Goal: Task Accomplishment & Management: Manage account settings

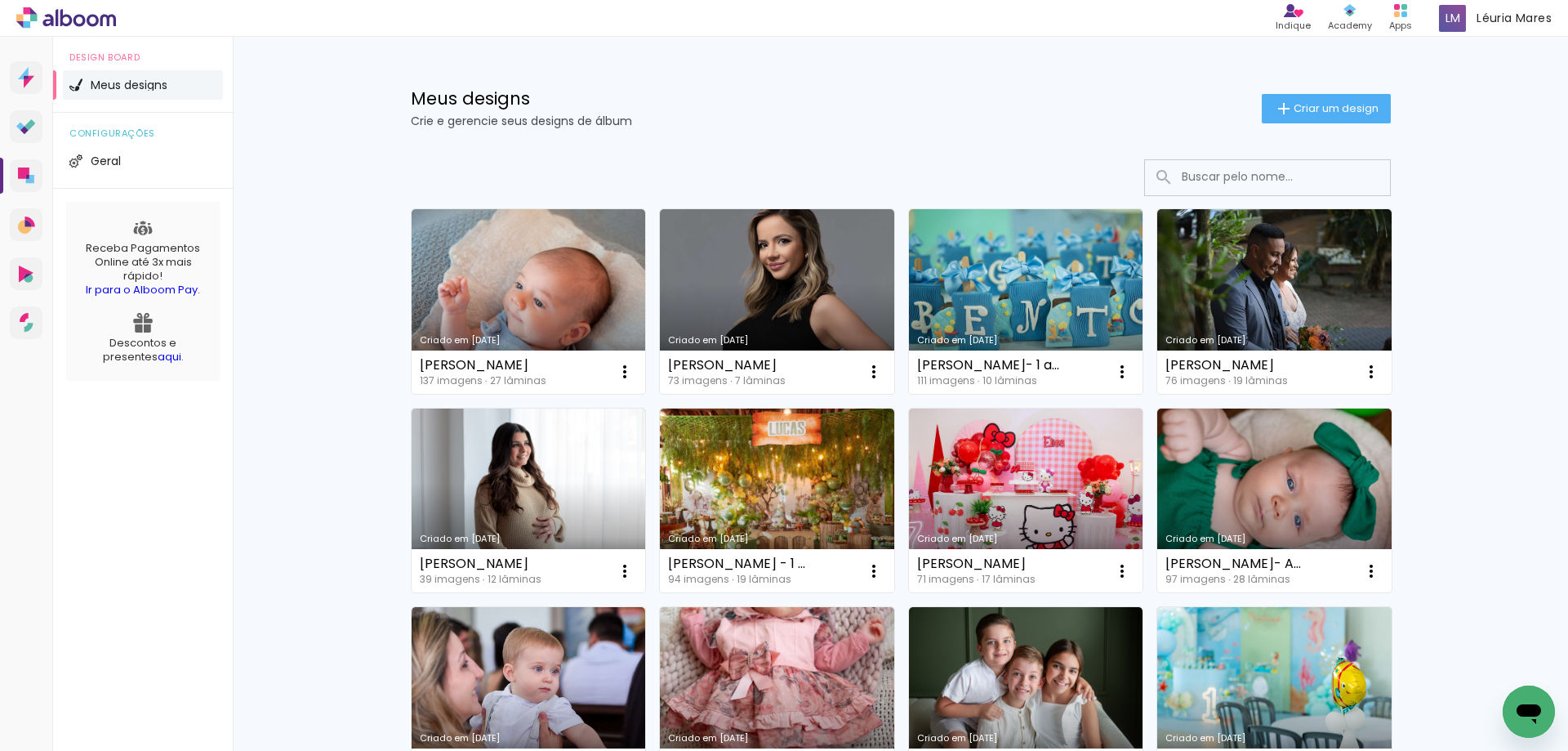
click at [537, 294] on link "Criado em [DATE]" at bounding box center [529, 301] width 235 height 185
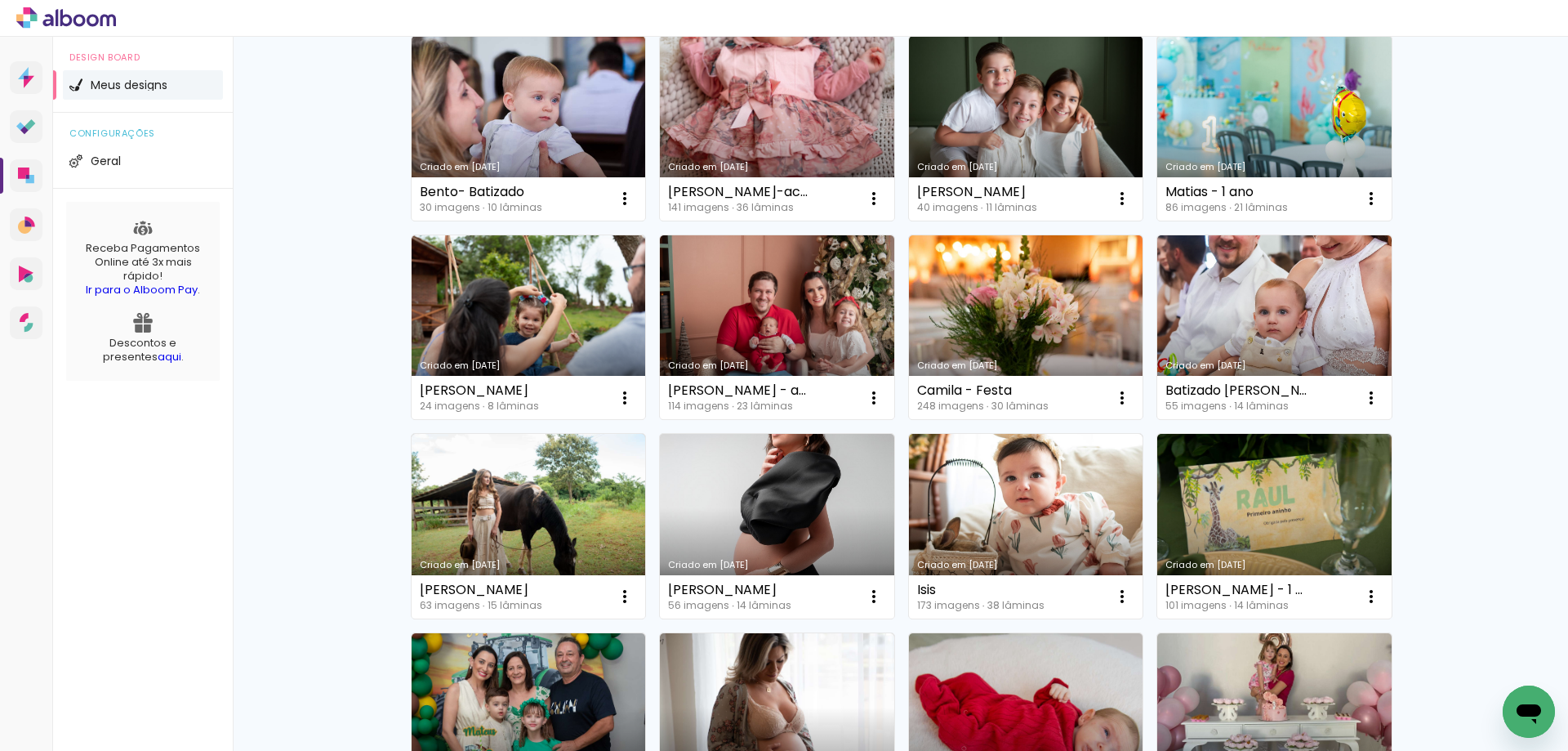
scroll to position [817, 0]
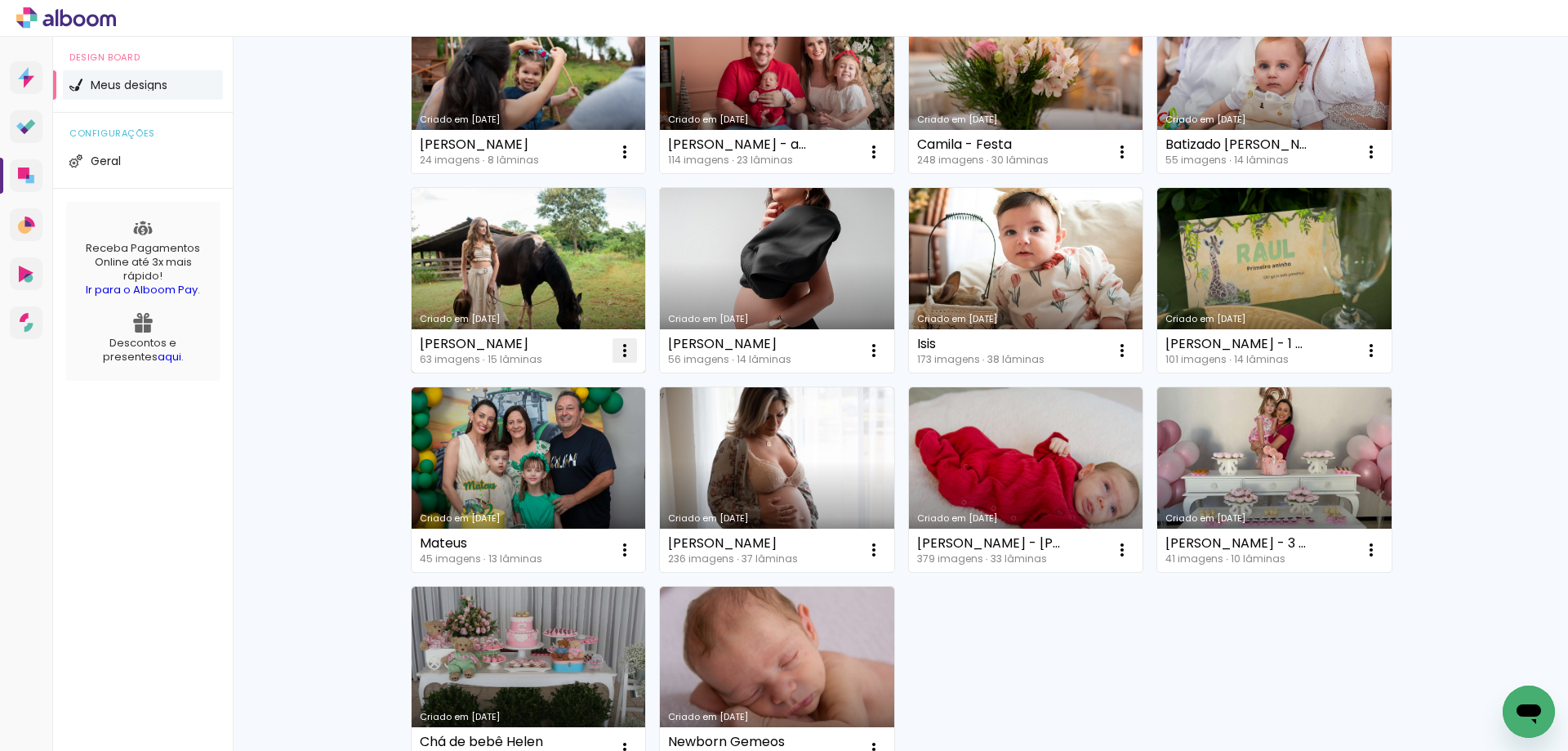
click at [621, 348] on iron-icon at bounding box center [624, 350] width 20 height 20
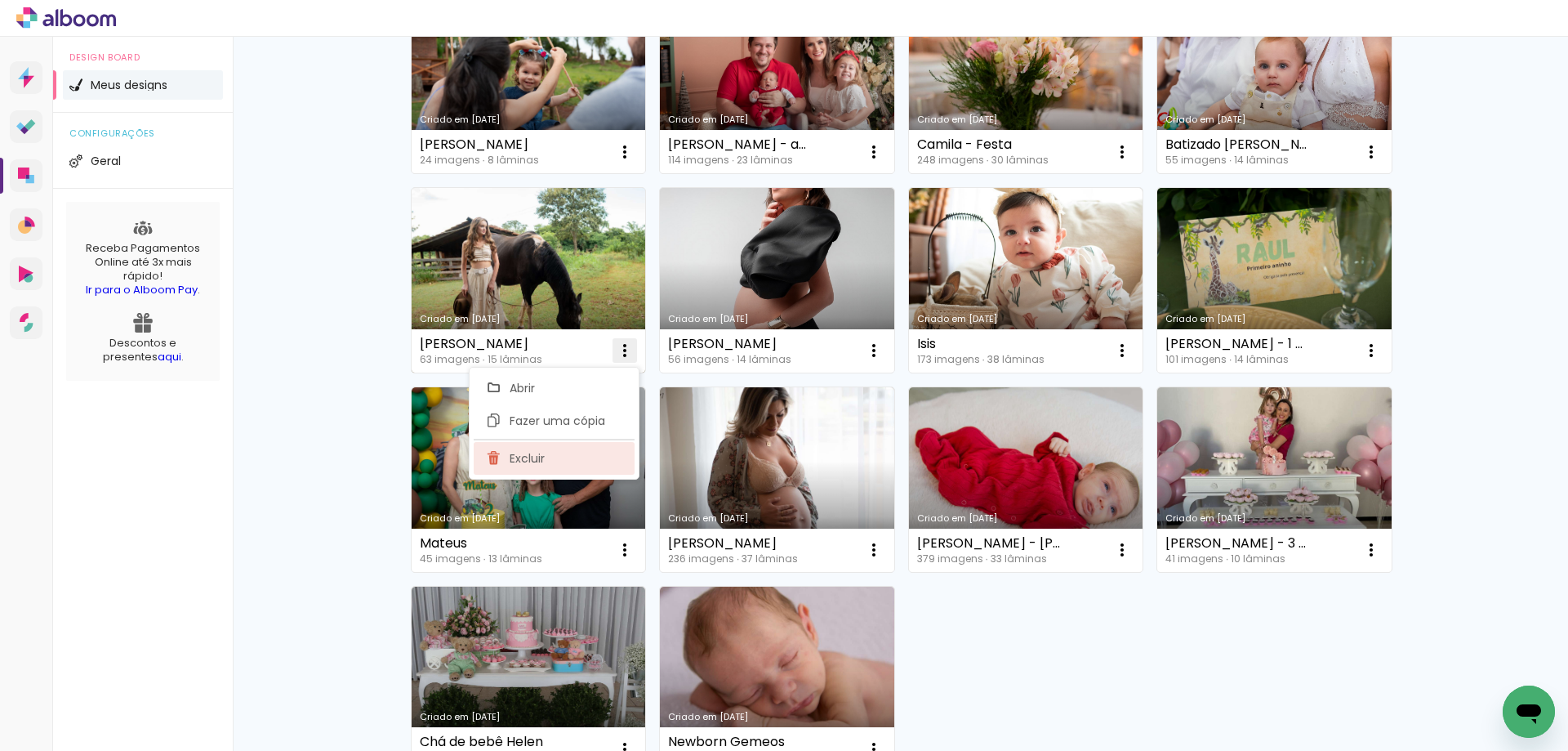
click at [575, 467] on paper-item "Excluir" at bounding box center [554, 459] width 161 height 33
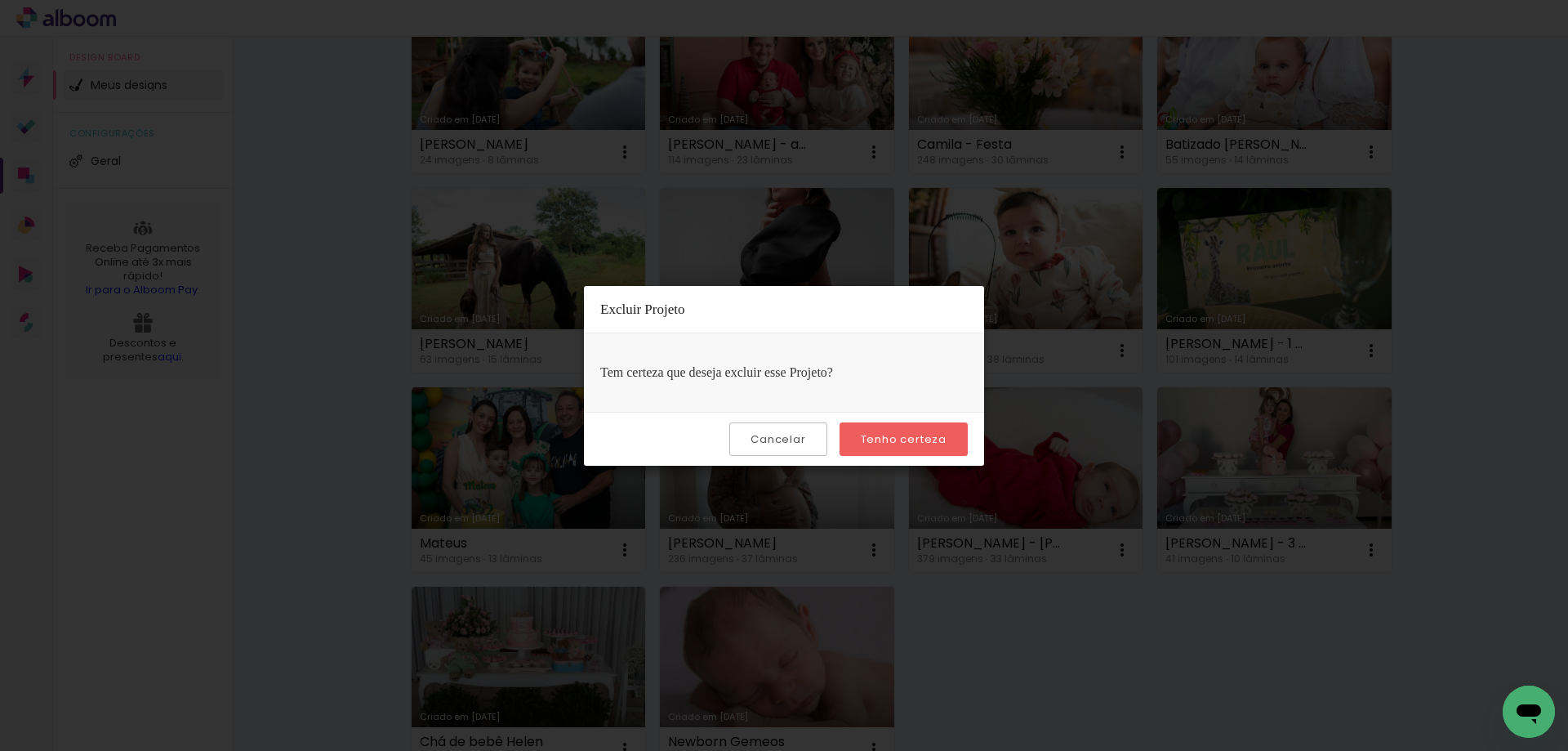
click at [862, 434] on paper-button "Tenho certeza" at bounding box center [903, 439] width 128 height 34
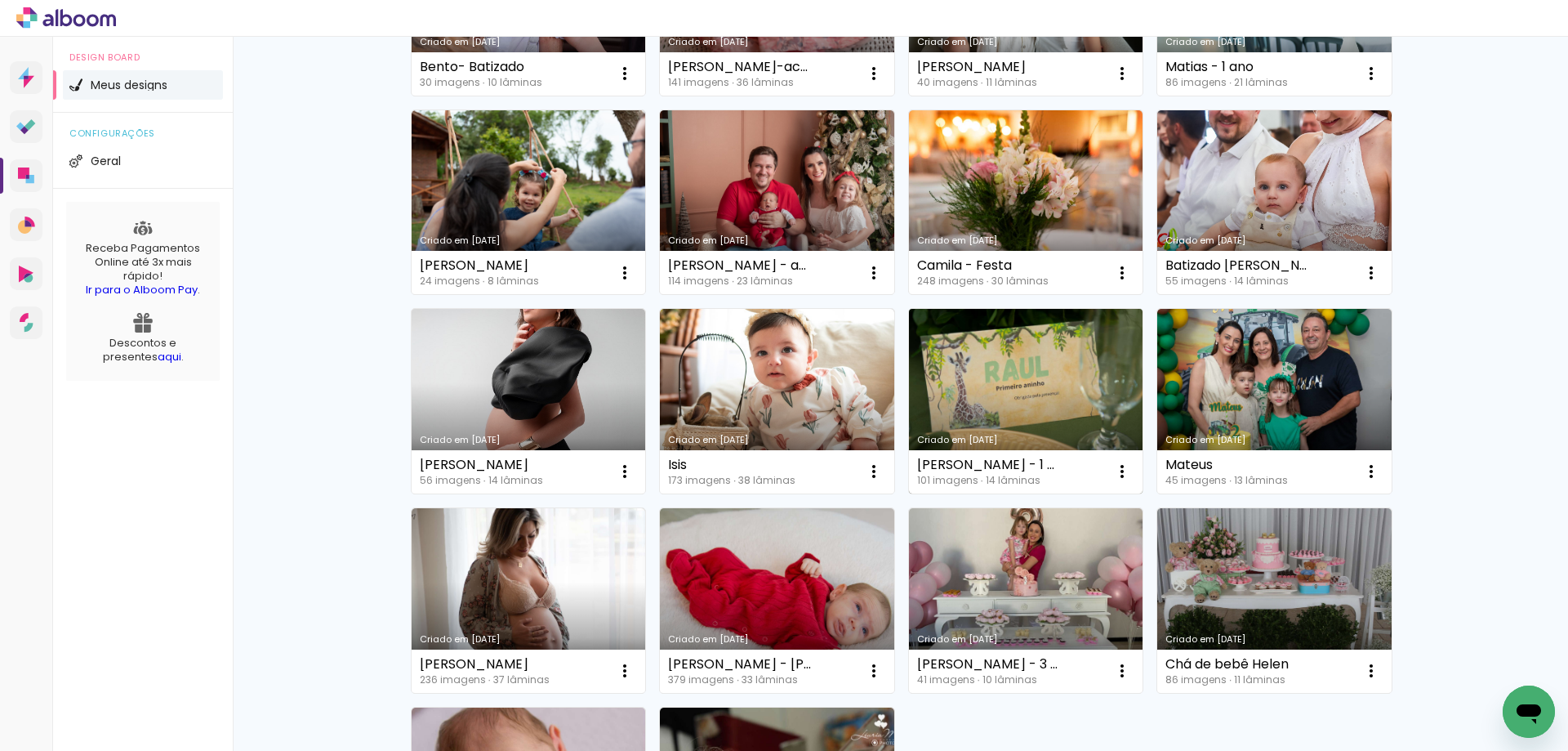
scroll to position [654, 0]
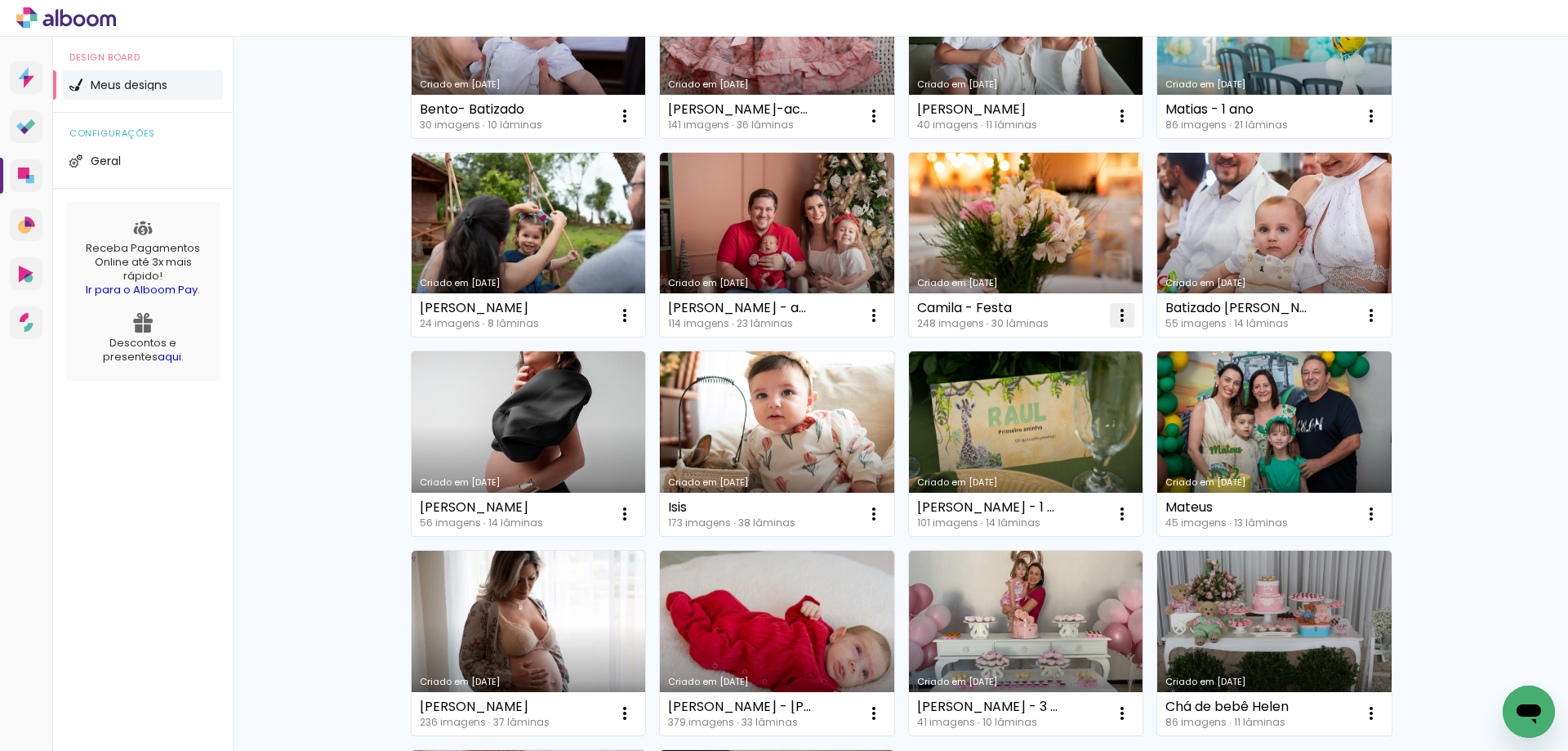
click at [1122, 308] on iron-icon at bounding box center [1122, 315] width 20 height 20
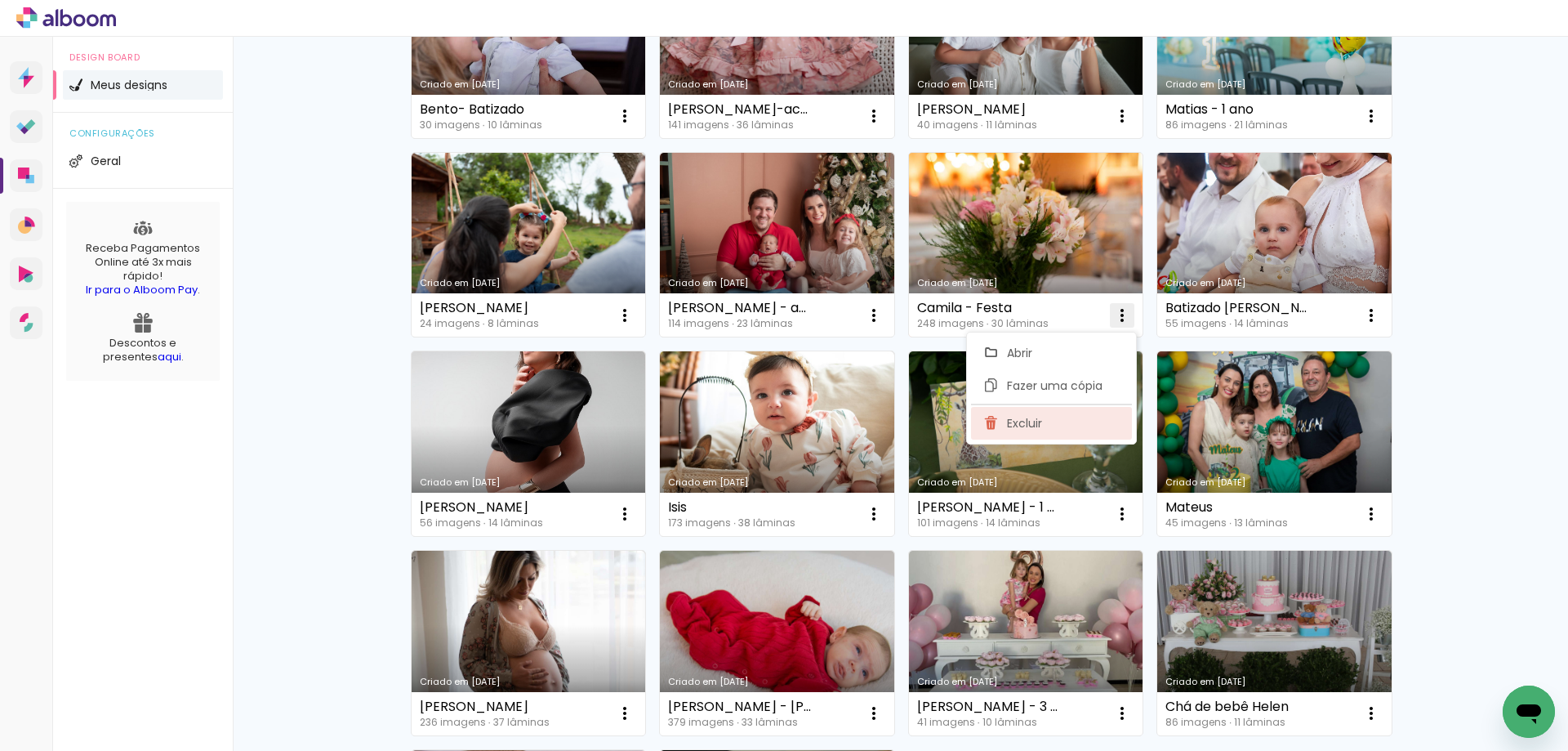
click at [1042, 417] on paper-item "Excluir" at bounding box center [1051, 423] width 161 height 33
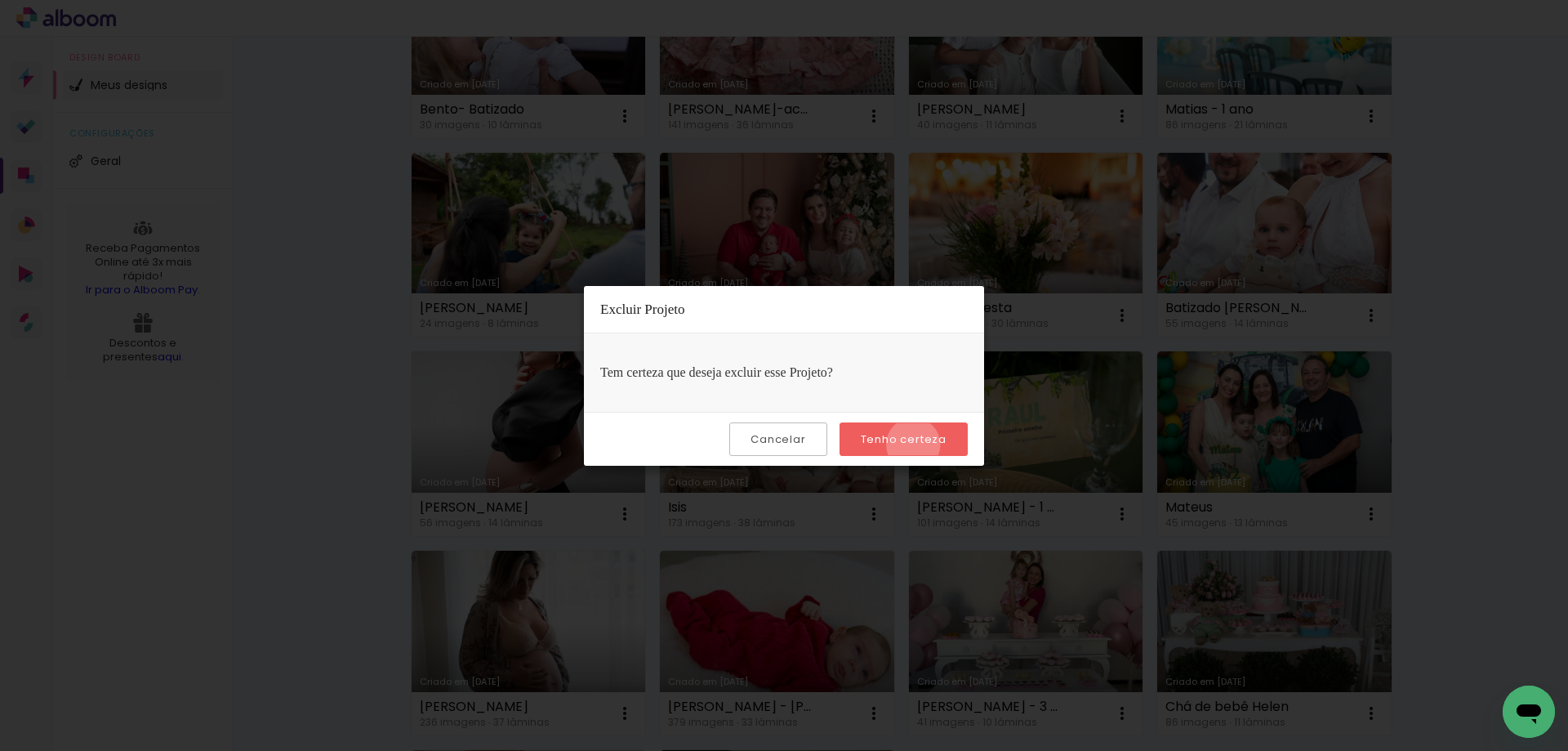
click at [0, 0] on slot "Tenho certeza" at bounding box center [0, 0] width 0 height 0
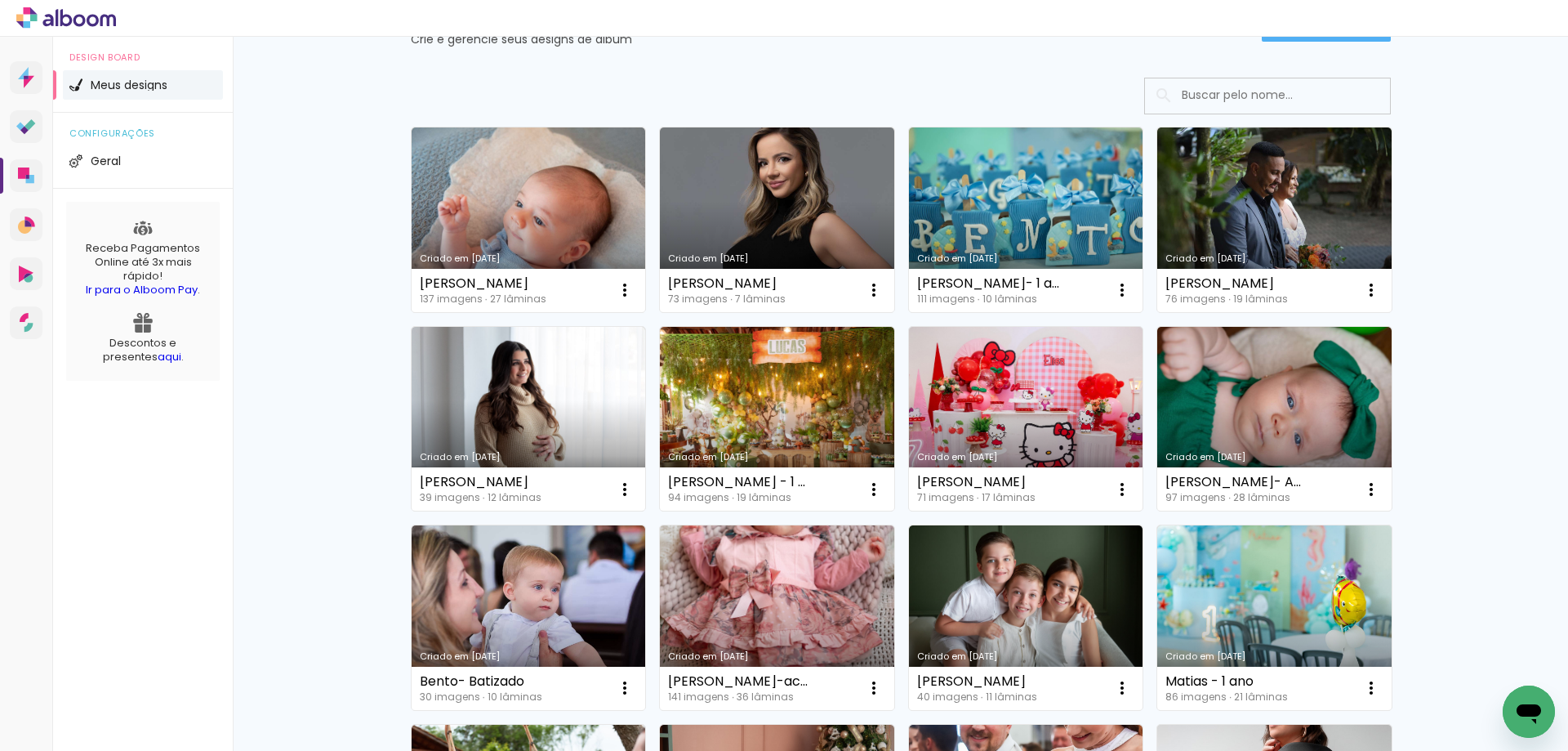
scroll to position [0, 0]
